Goal: Transaction & Acquisition: Purchase product/service

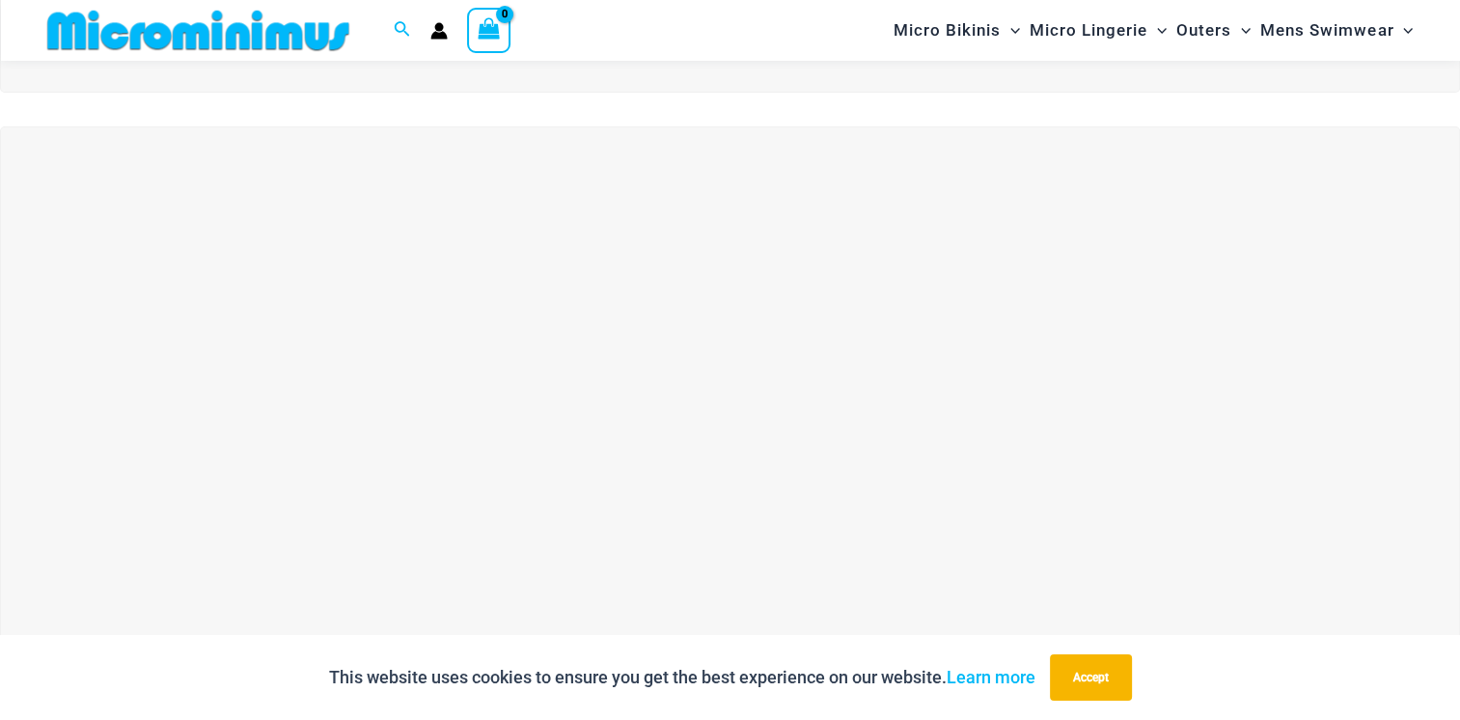
scroll to position [771, 0]
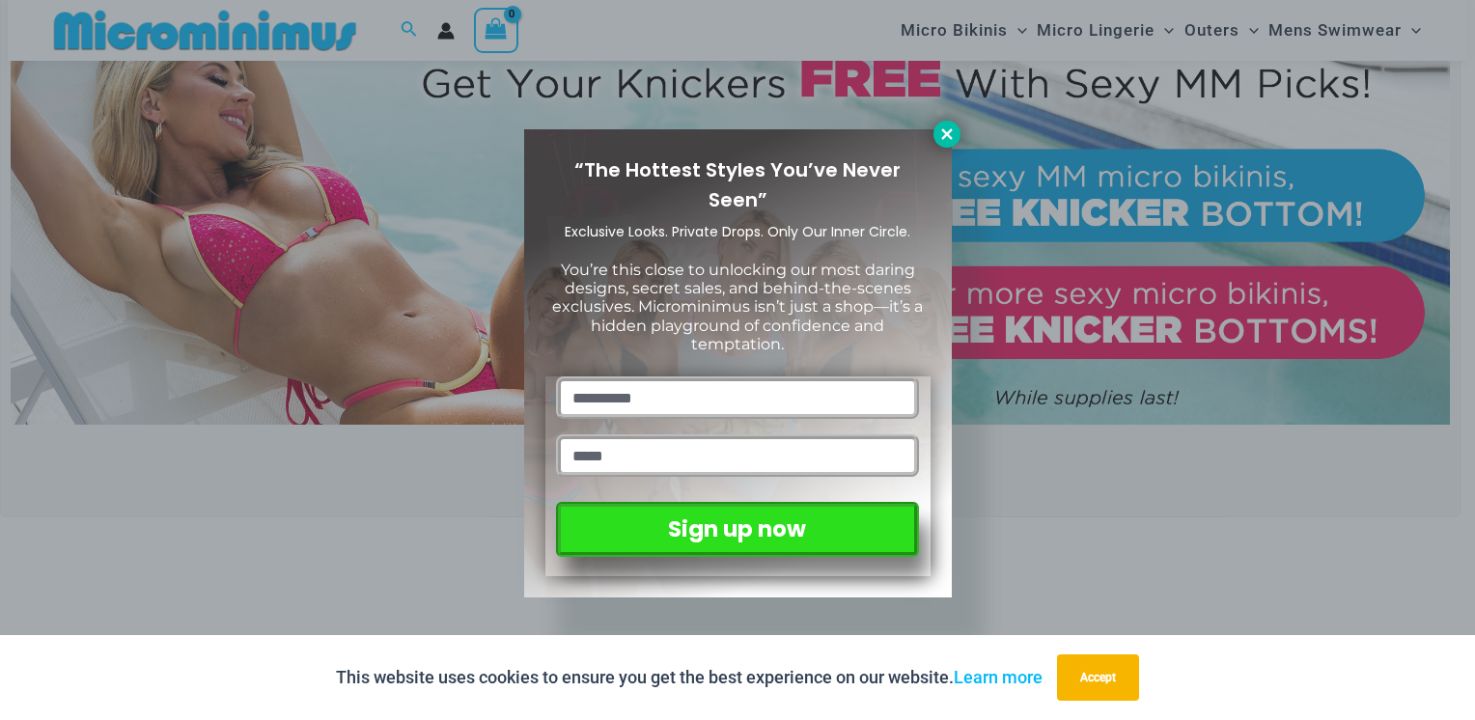
click at [943, 130] on icon at bounding box center [946, 133] width 11 height 11
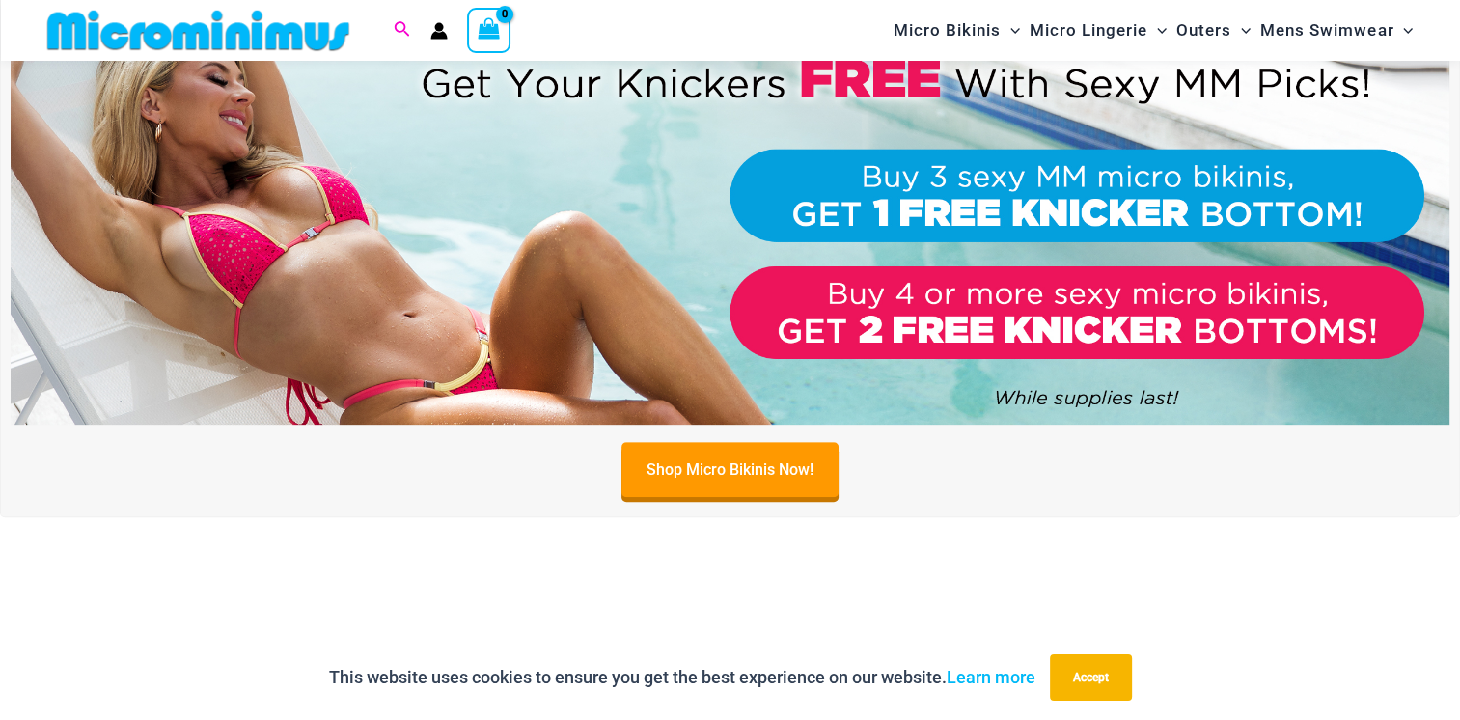
click at [397, 24] on icon "Search icon link" at bounding box center [401, 29] width 15 height 17
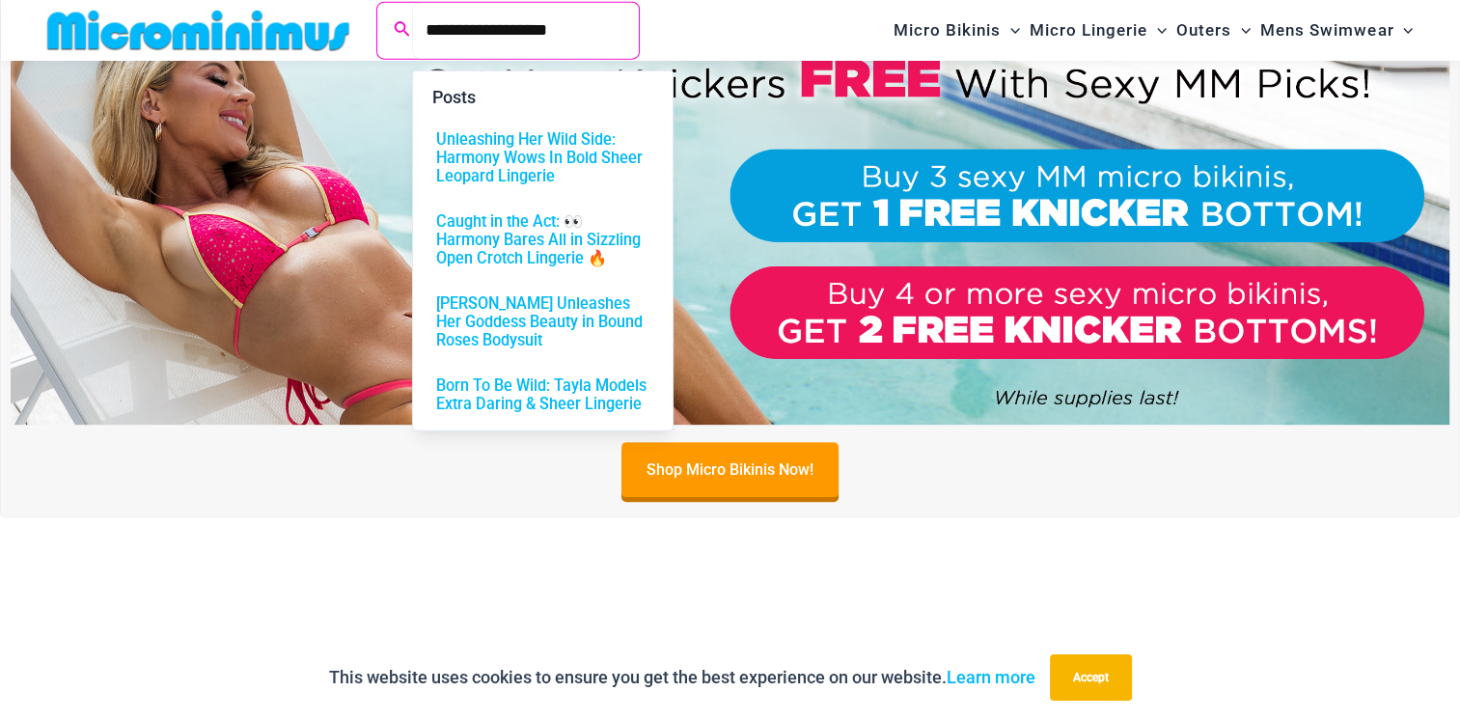
type input "**********"
click button "Search" at bounding box center [0, 0] width 0 height 0
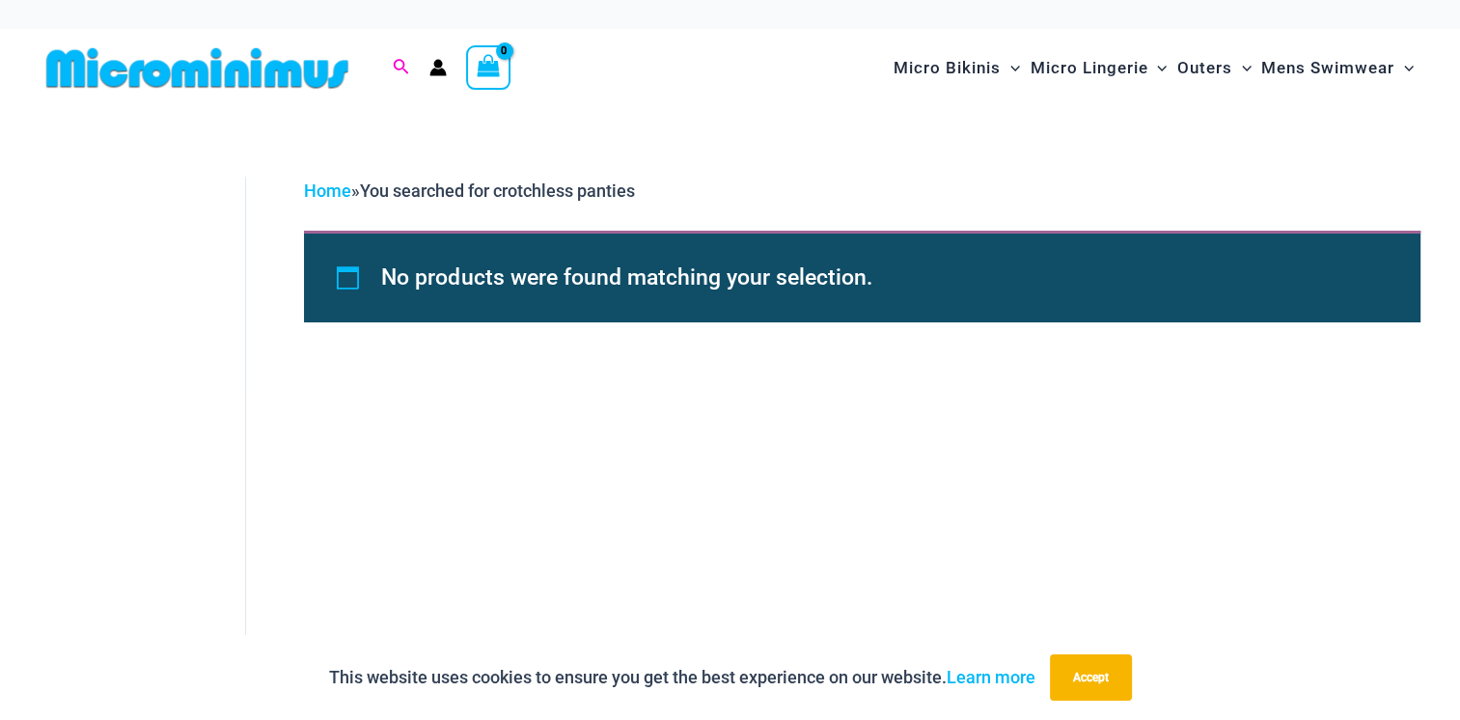
click at [401, 65] on icon "Search icon link" at bounding box center [400, 67] width 15 height 17
drag, startPoint x: 570, startPoint y: 70, endPoint x: 395, endPoint y: 72, distance: 175.7
click at [395, 72] on div "**********" at bounding box center [401, 68] width 17 height 24
type input "**********"
click button "Search" at bounding box center [0, 0] width 0 height 0
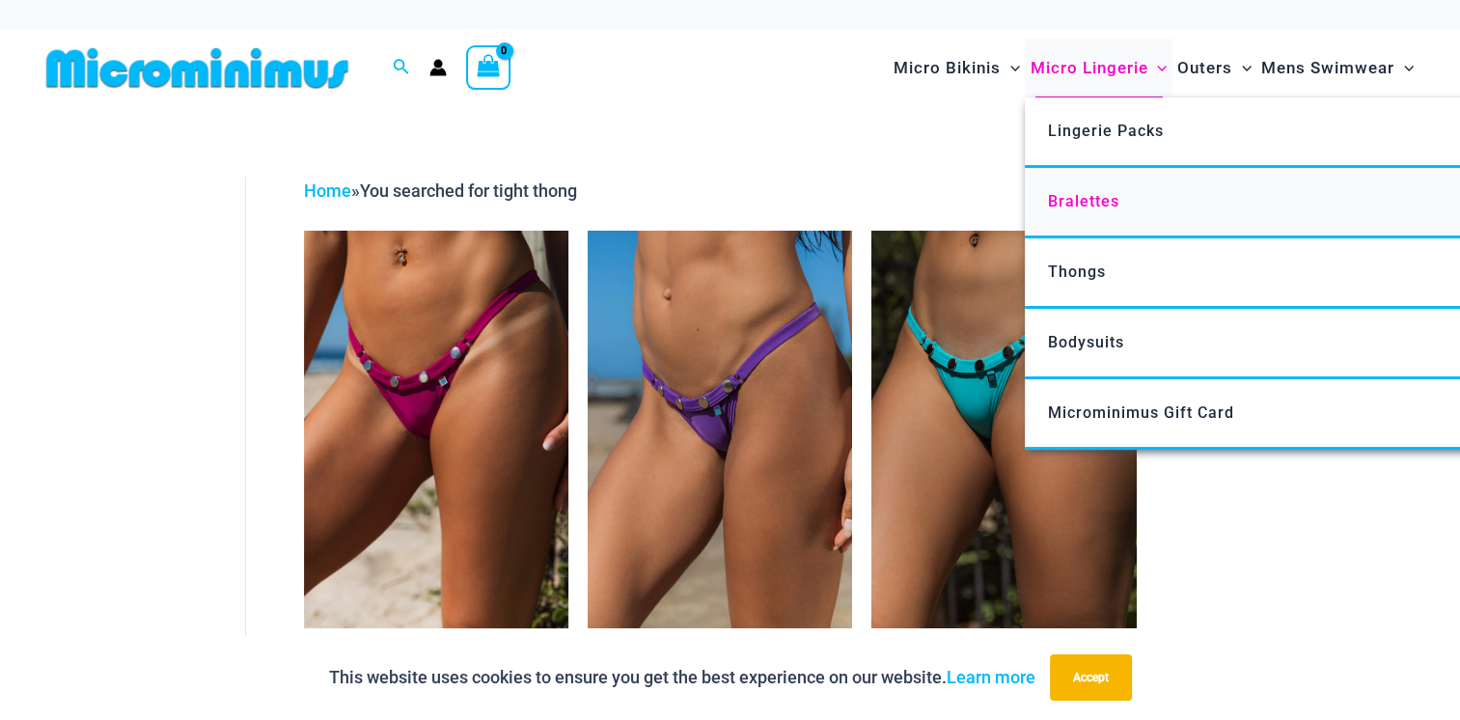
click at [1100, 201] on span "Bralettes" at bounding box center [1083, 201] width 71 height 18
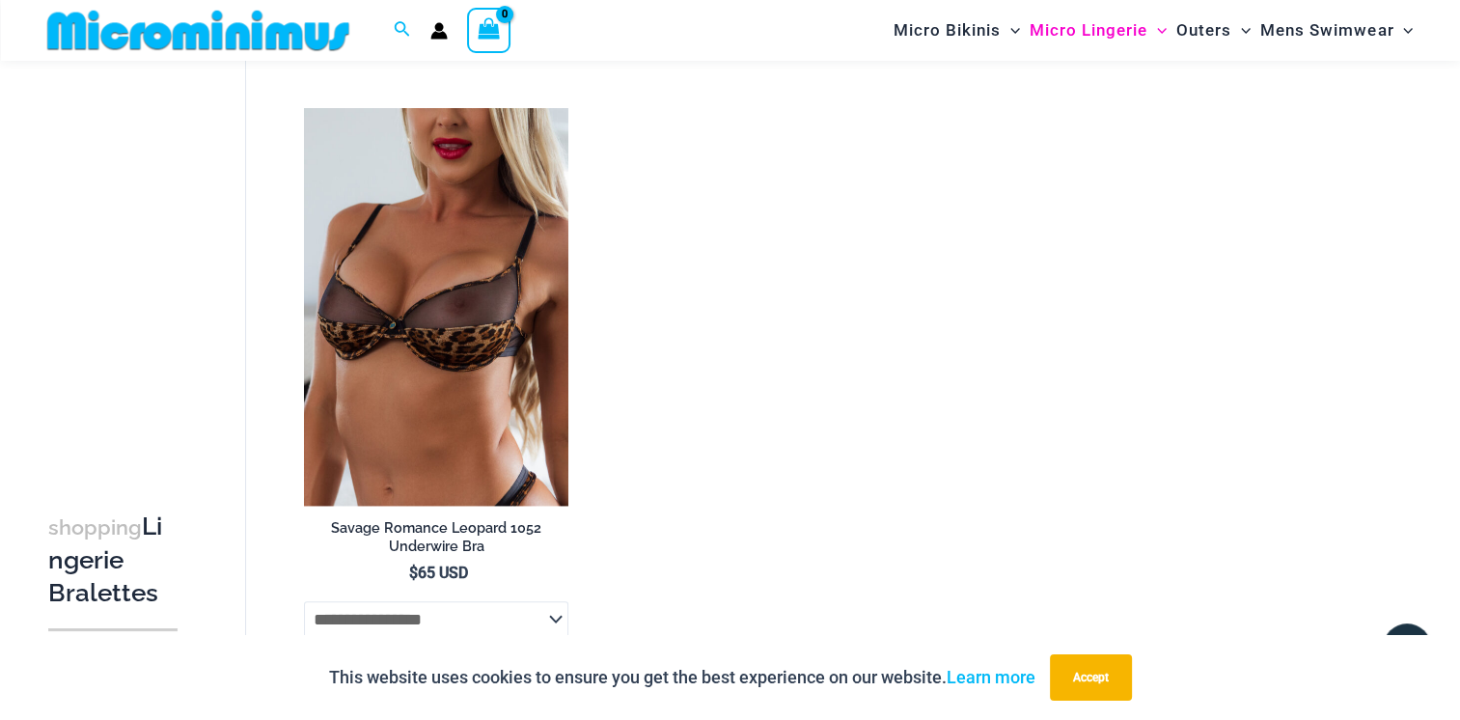
scroll to position [1291, 0]
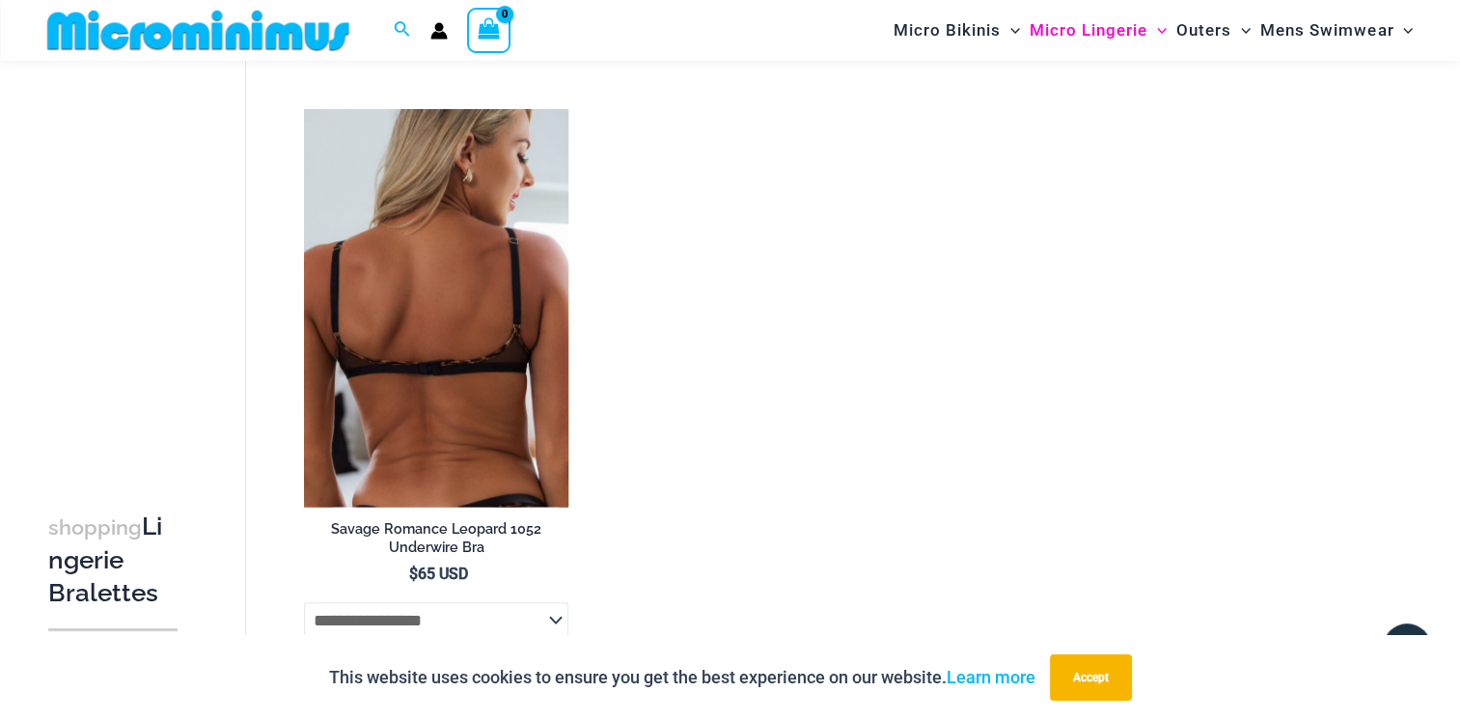
click at [486, 353] on img at bounding box center [436, 307] width 264 height 397
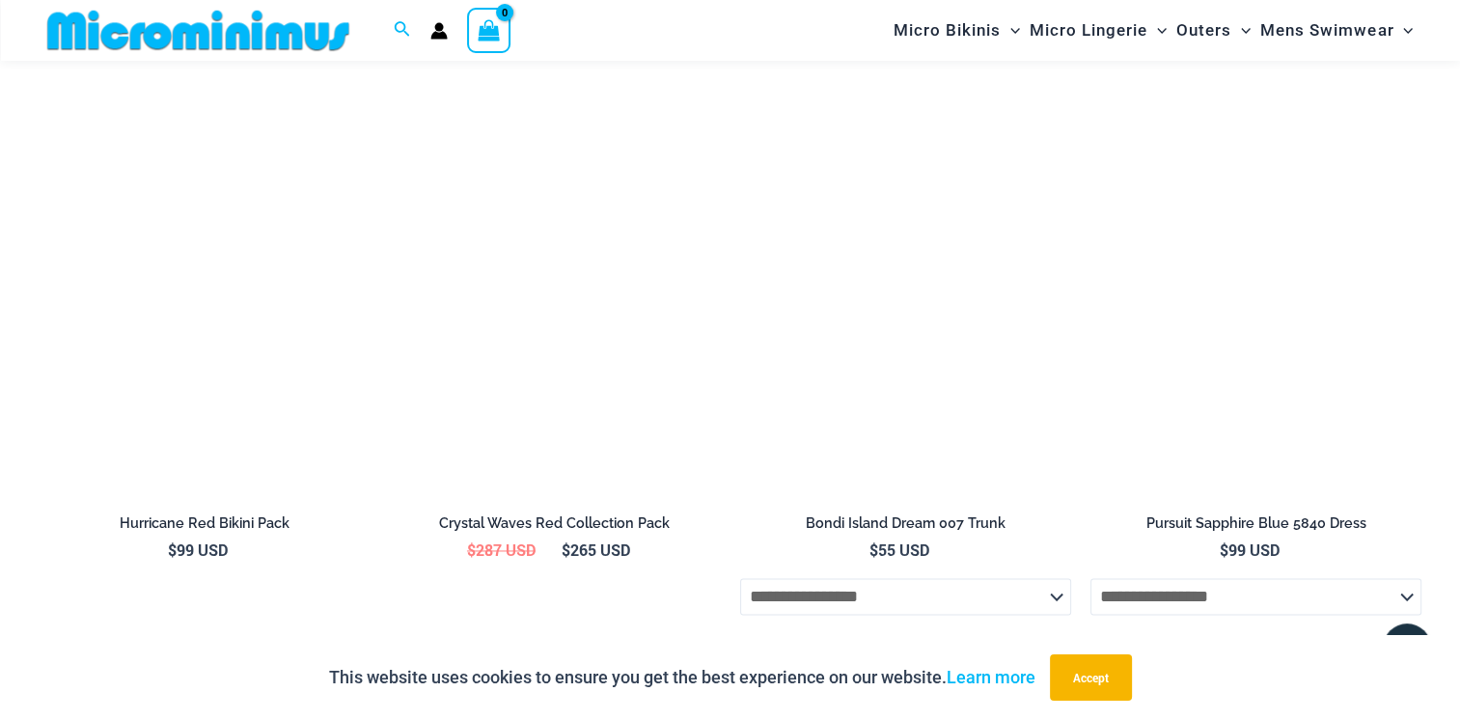
scroll to position [2777, 0]
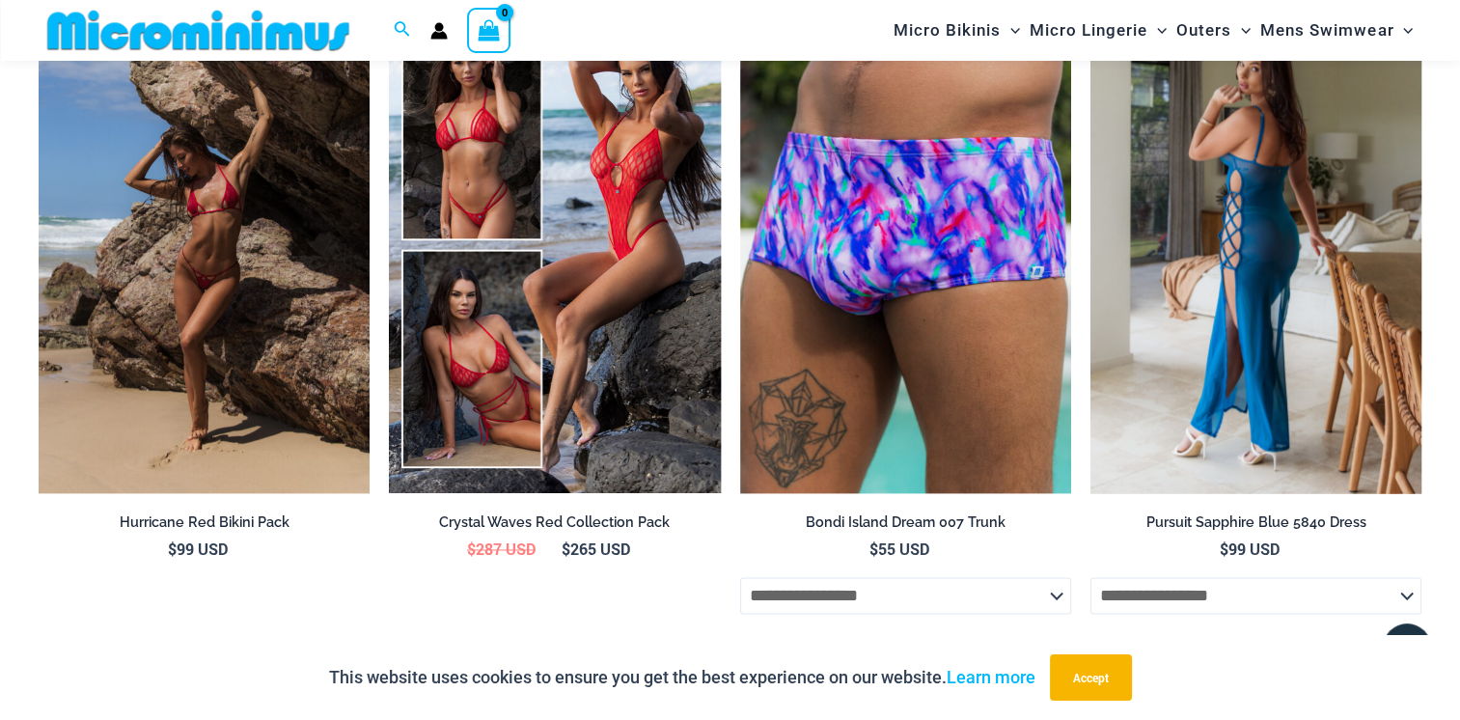
click at [1169, 392] on img at bounding box center [1256, 244] width 331 height 497
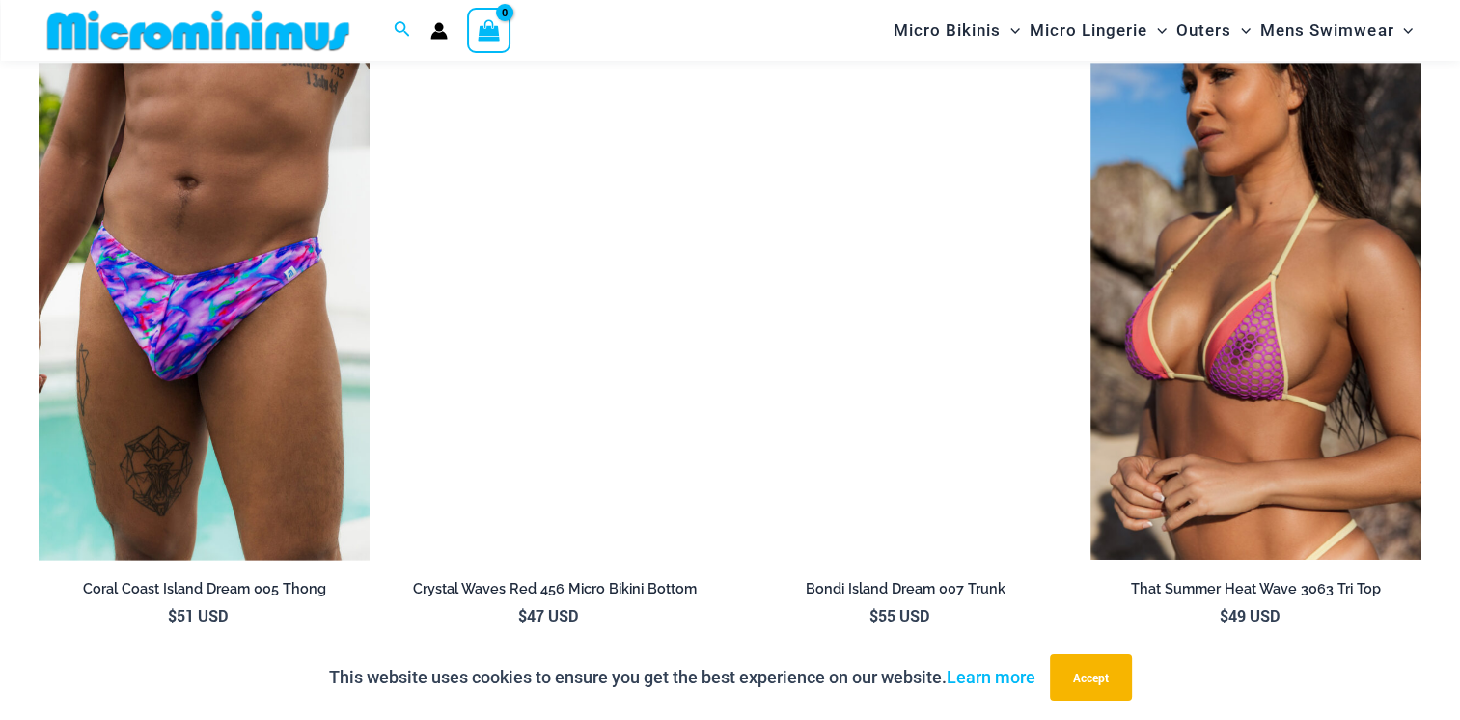
scroll to position [1923, 0]
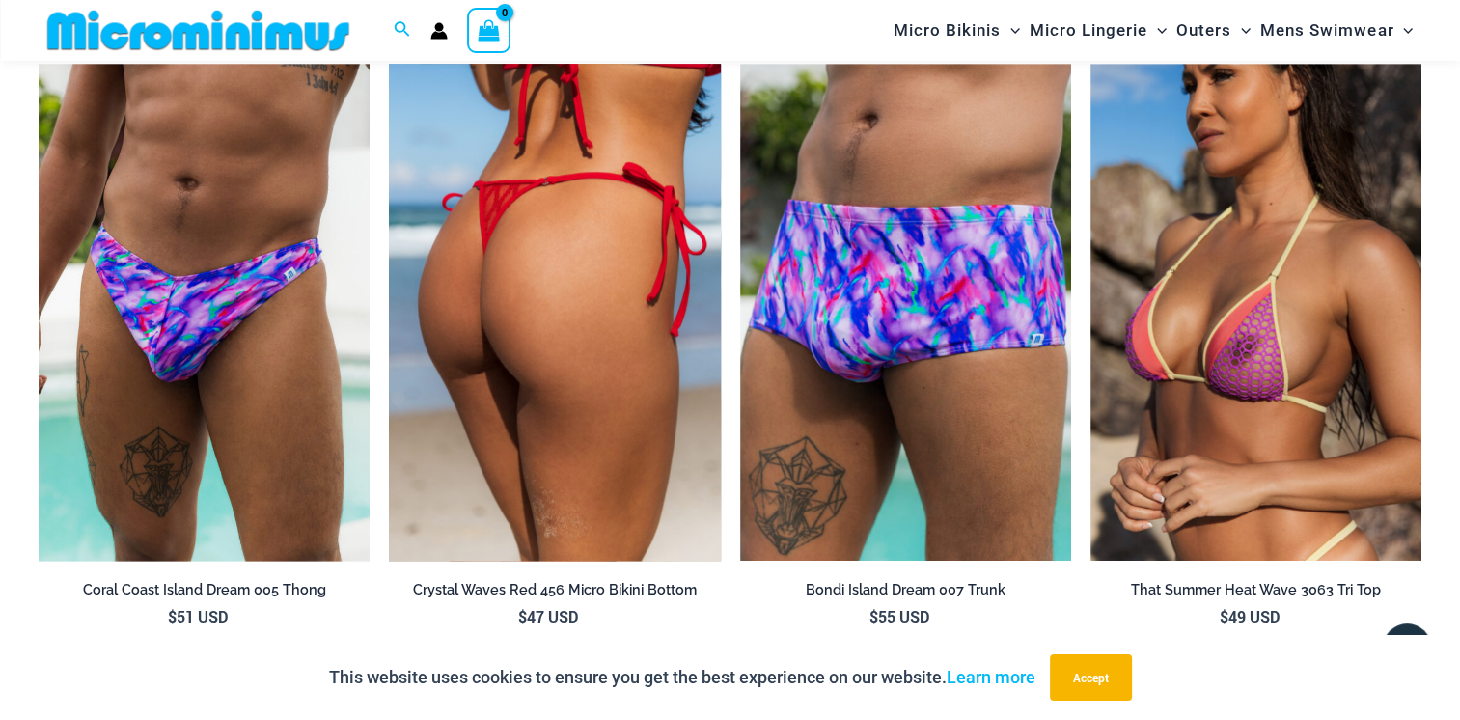
click at [538, 384] on img at bounding box center [554, 312] width 331 height 497
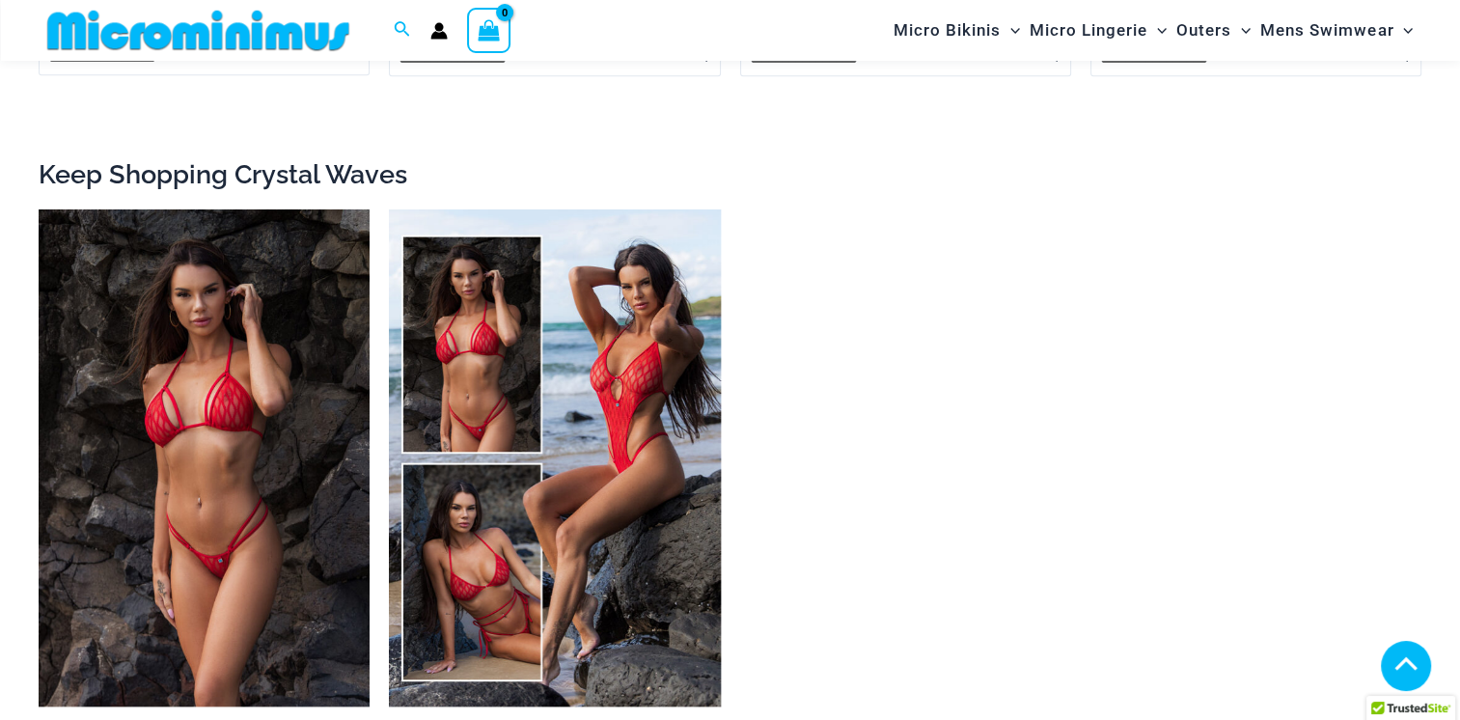
scroll to position [2529, 0]
